Goal: Task Accomplishment & Management: Manage account settings

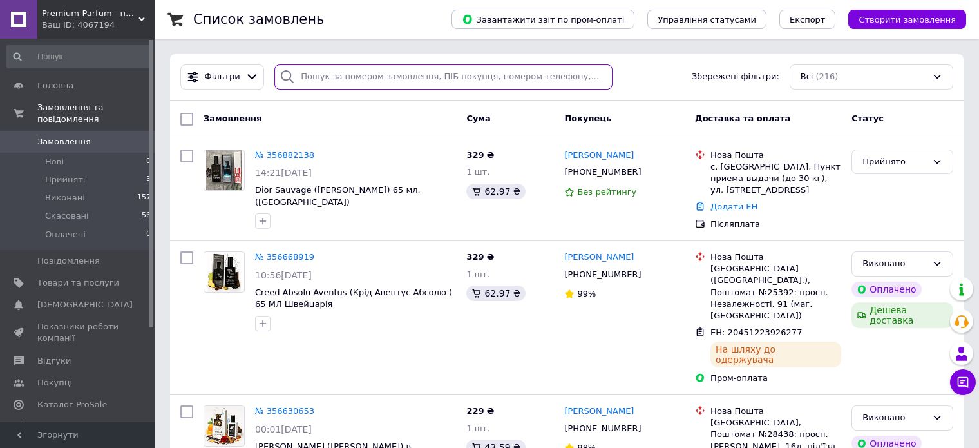
click at [398, 76] on input "search" at bounding box center [443, 76] width 338 height 25
paste input "ужва"
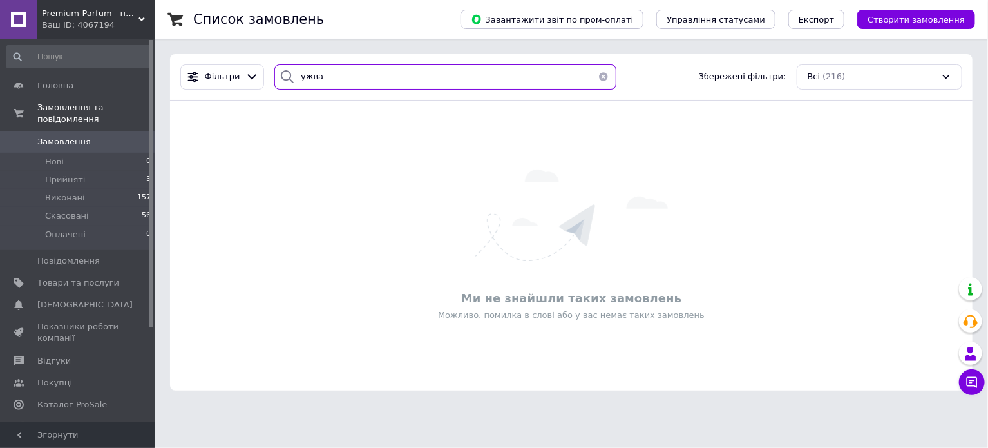
type input "ужва"
